Goal: Transaction & Acquisition: Purchase product/service

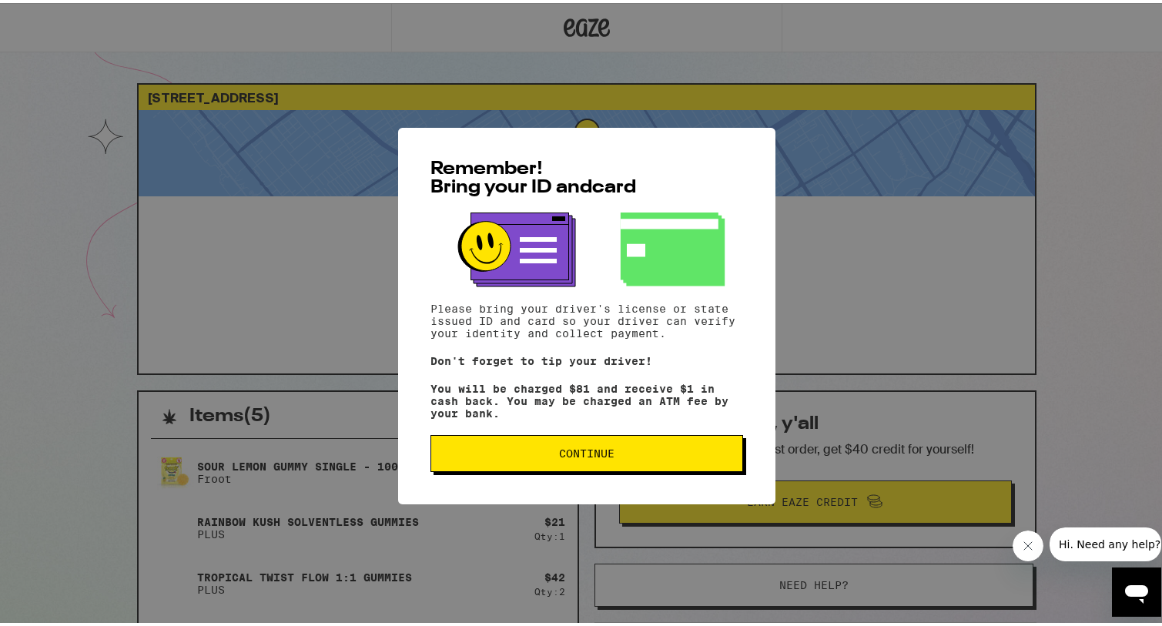
click at [561, 466] on button "Continue" at bounding box center [586, 450] width 313 height 37
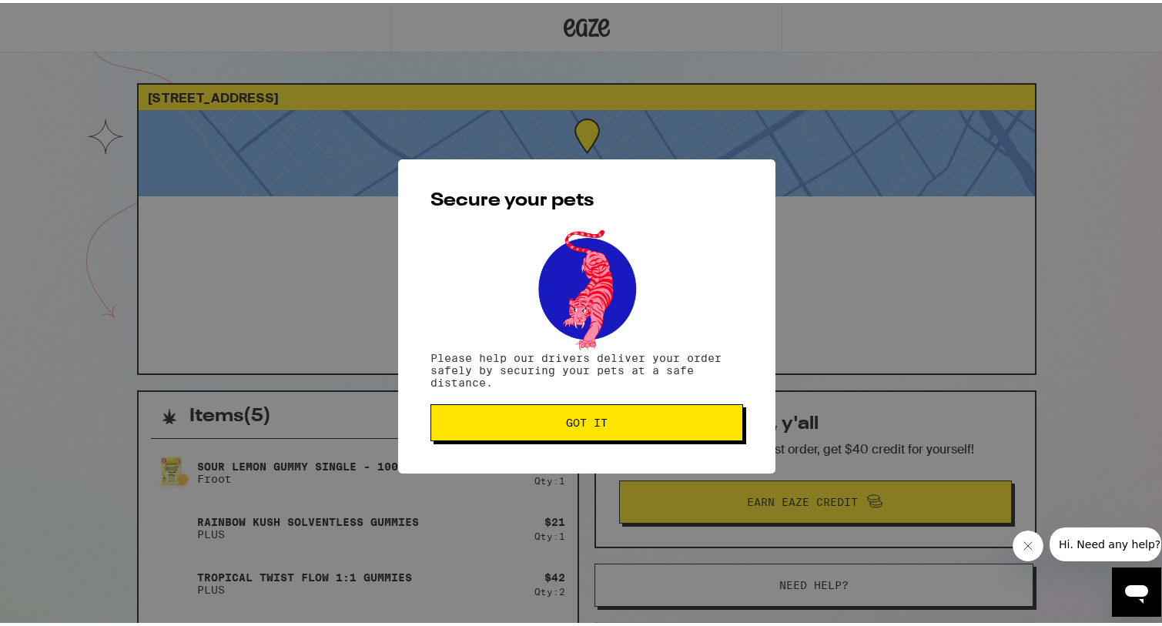
click at [526, 407] on button "Got it" at bounding box center [586, 419] width 313 height 37
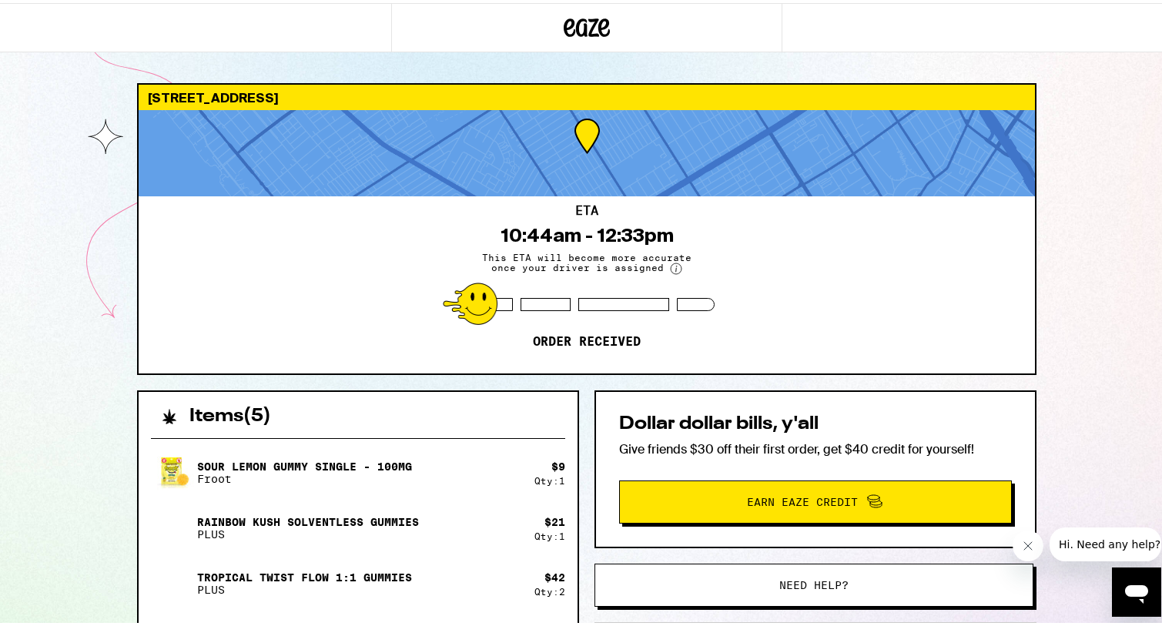
click at [671, 263] on circle at bounding box center [676, 265] width 11 height 11
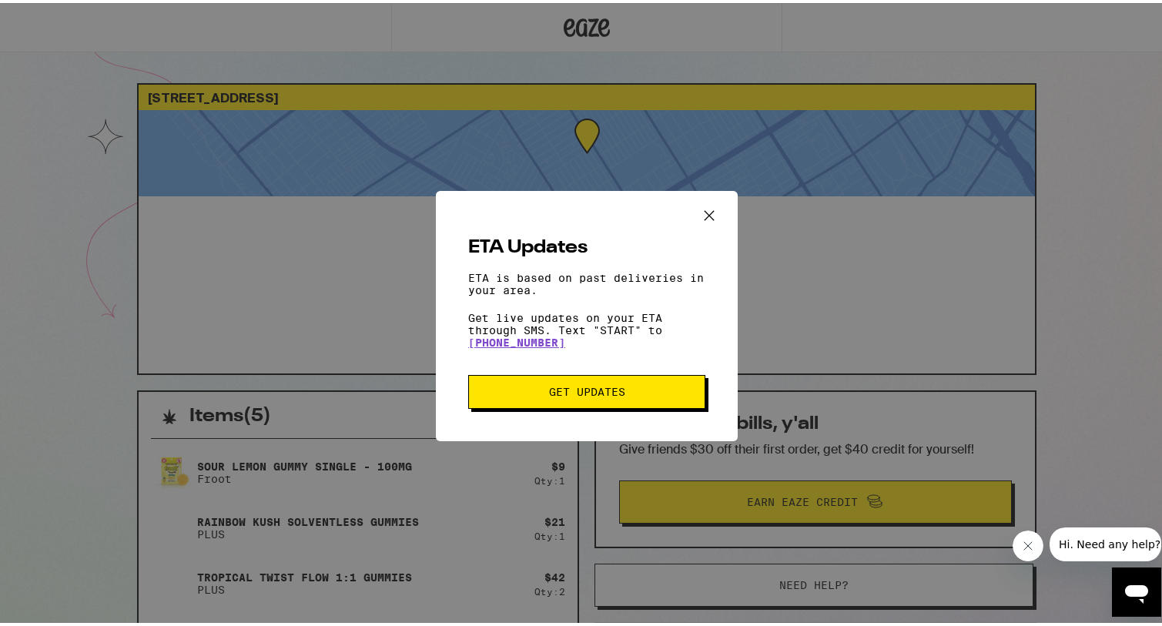
click at [581, 391] on span "Get Updates" at bounding box center [587, 388] width 76 height 11
